Goal: Find specific page/section: Find specific page/section

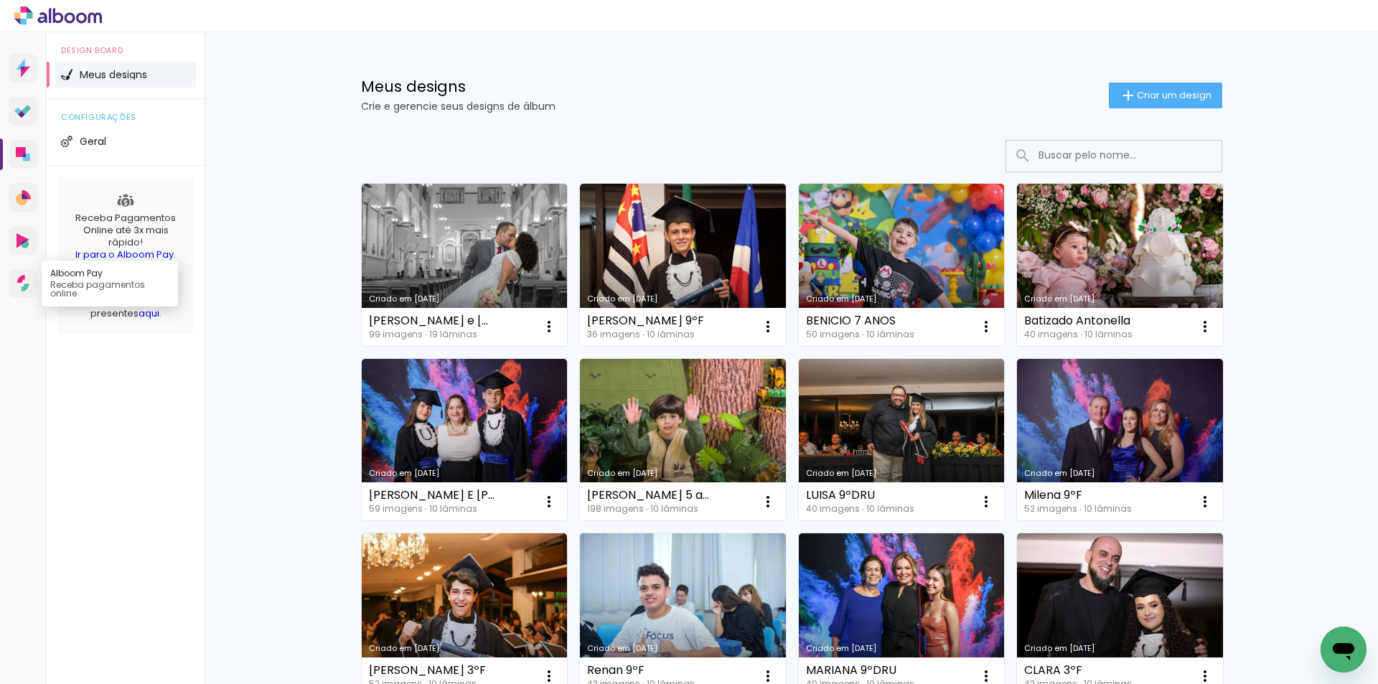
click at [13, 273] on link "Alboom Pay Receba pagamentos online" at bounding box center [23, 283] width 29 height 29
